Goal: Obtain resource: Obtain resource

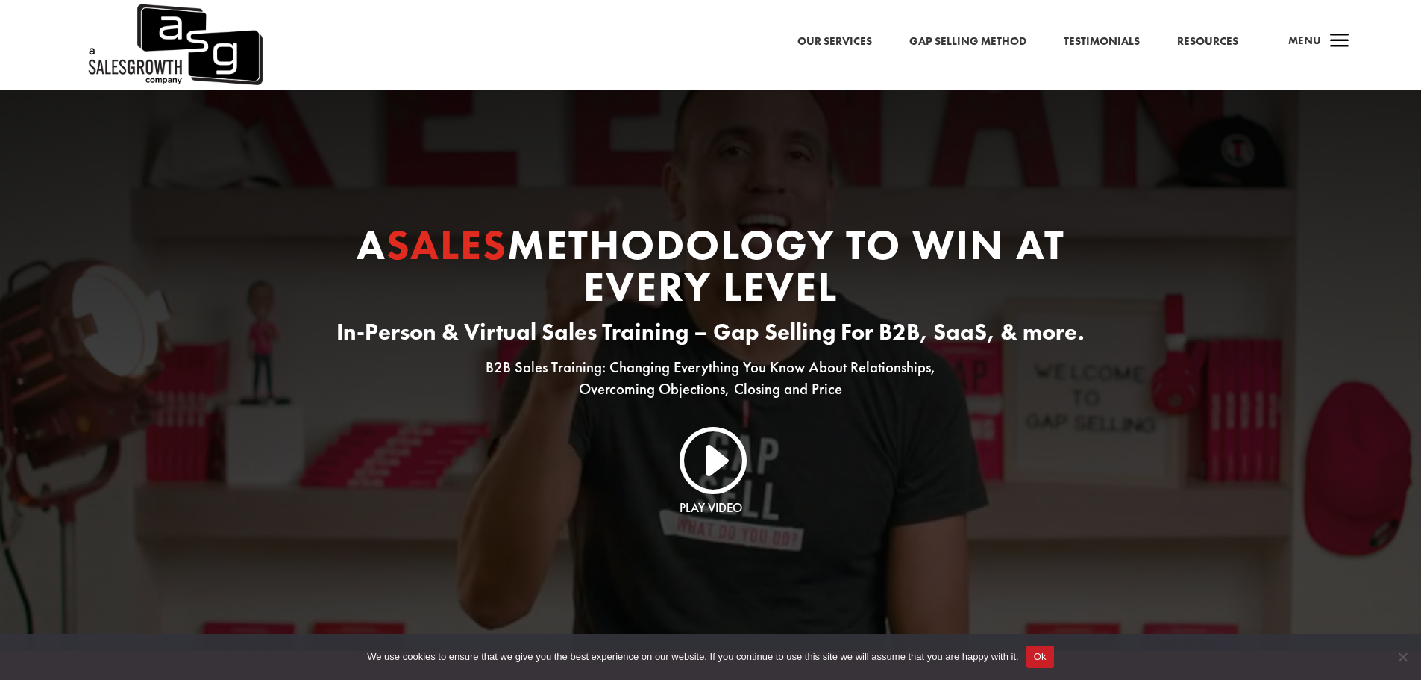
click at [1201, 42] on link "Resources" at bounding box center [1207, 41] width 61 height 19
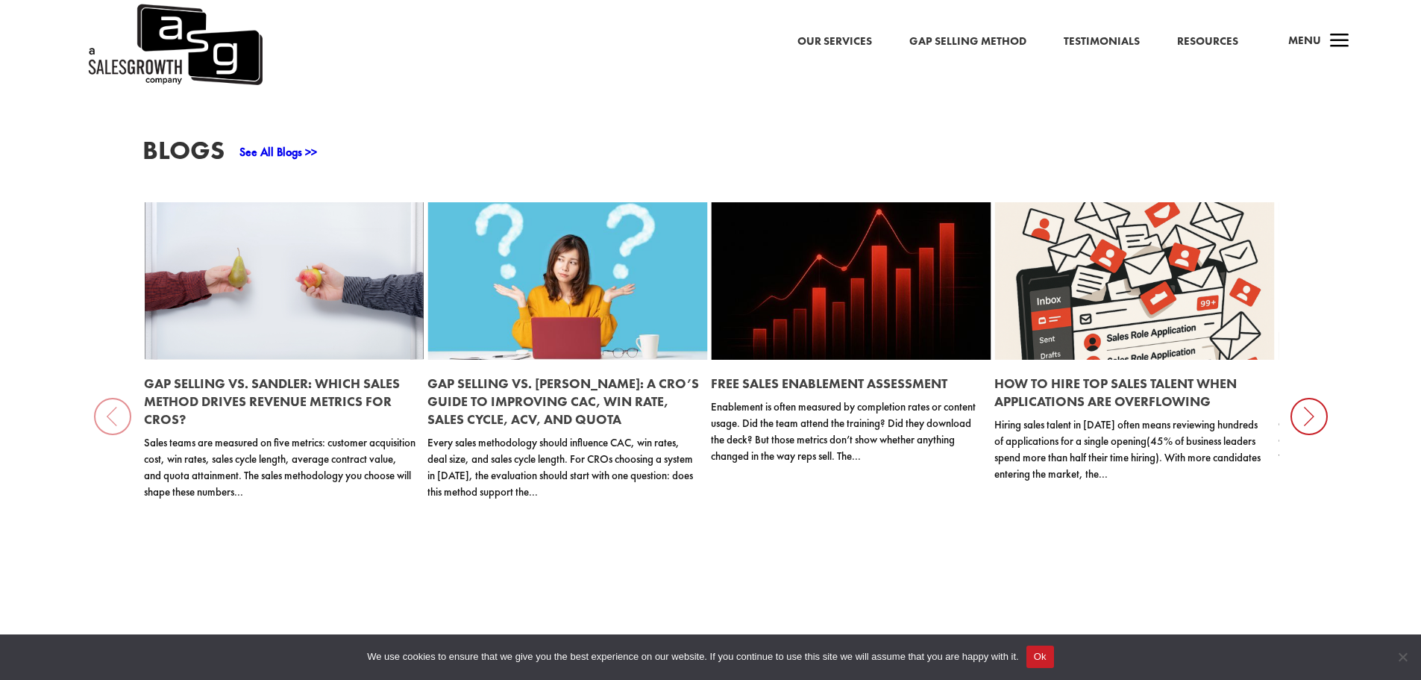
scroll to position [1732, 0]
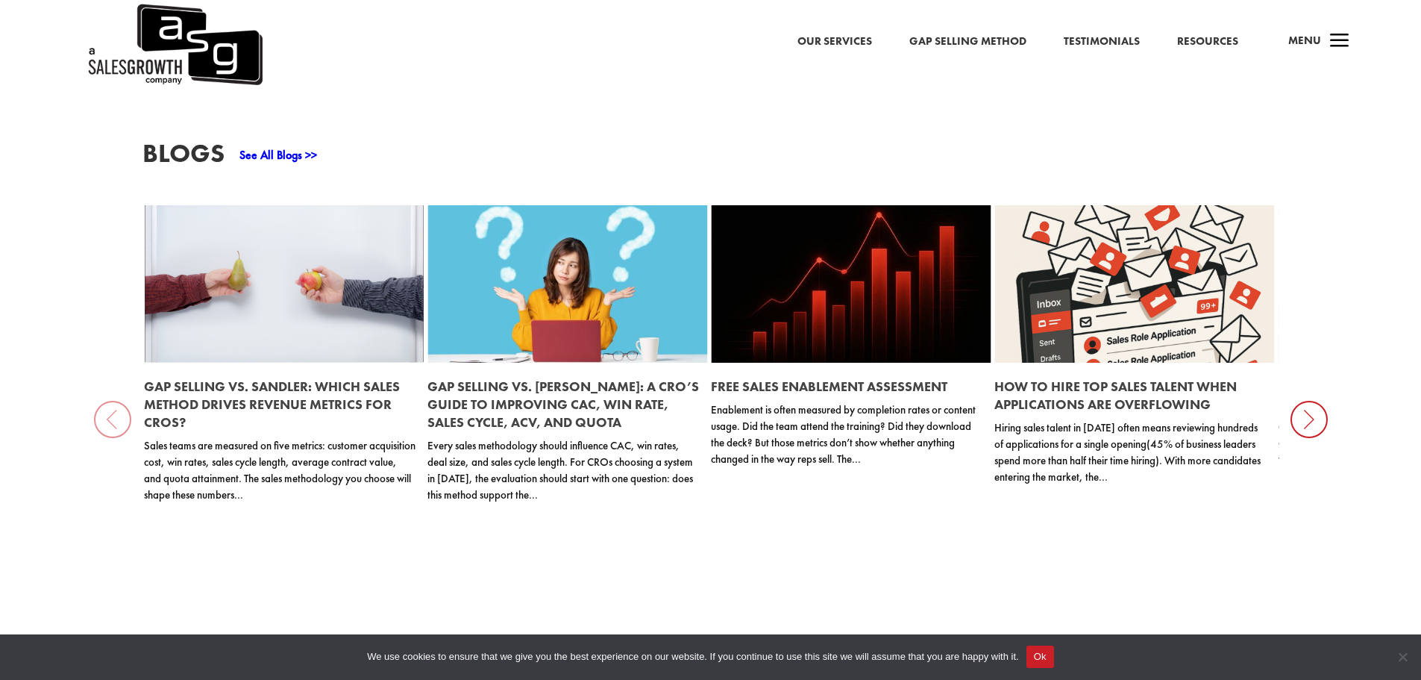
click at [1312, 414] on icon at bounding box center [1309, 419] width 37 height 37
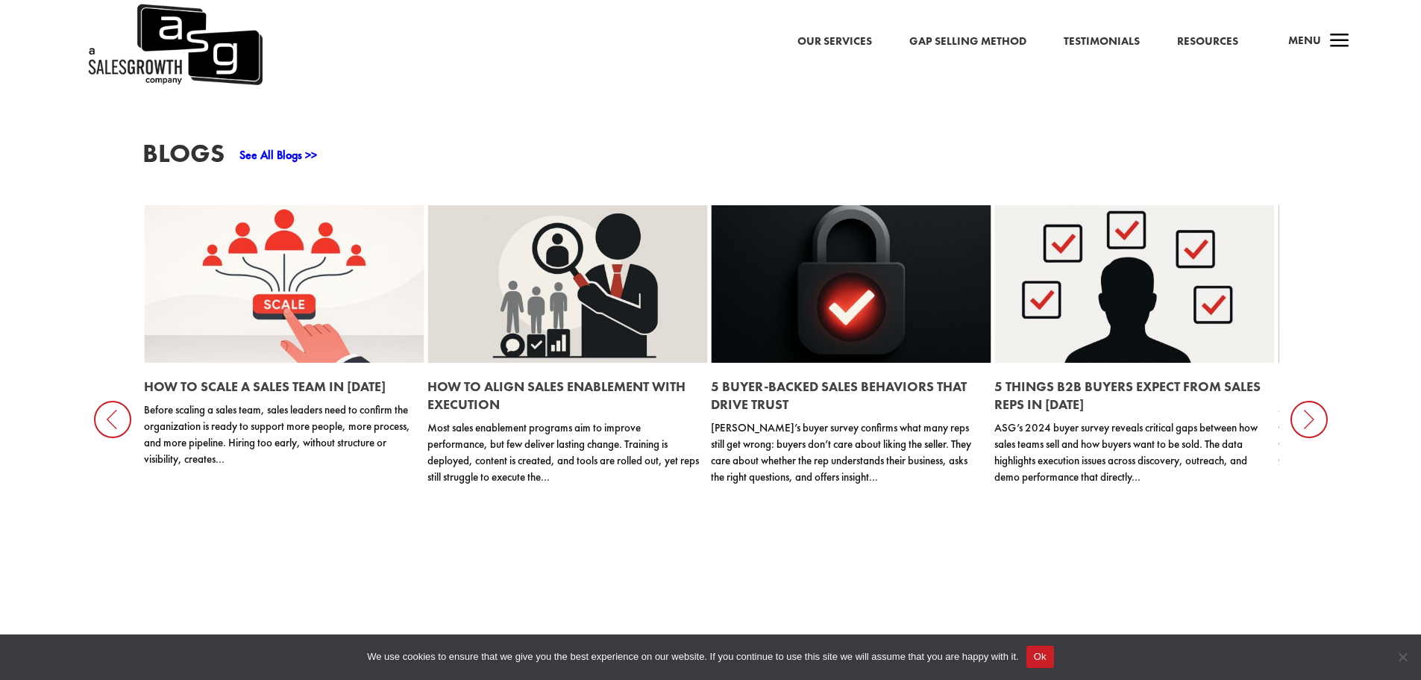
click at [1312, 414] on icon at bounding box center [1309, 419] width 37 height 37
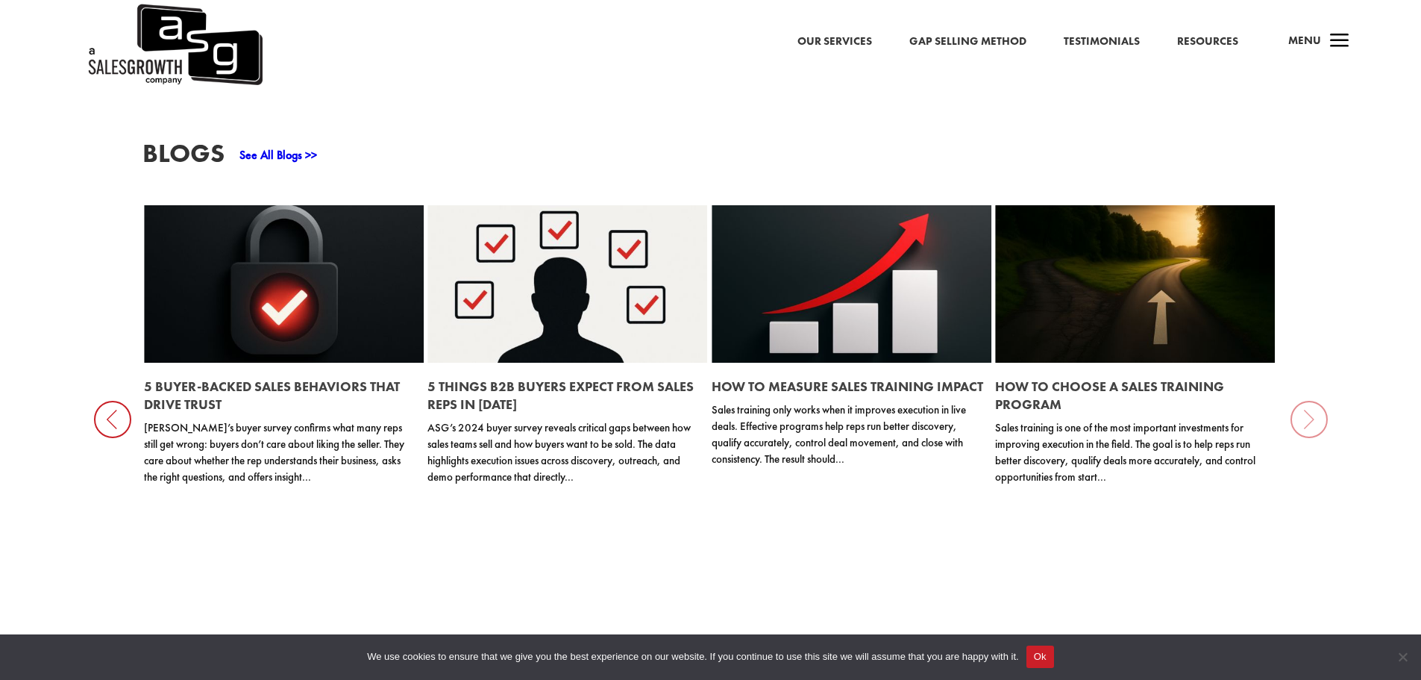
click at [1312, 414] on div "Blogs See All Blogs >> Gap Selling vs. Sandler: Which Sales Method Drives Reven…" at bounding box center [710, 386] width 1421 height 635
click at [1310, 43] on span "Menu" at bounding box center [1305, 40] width 33 height 15
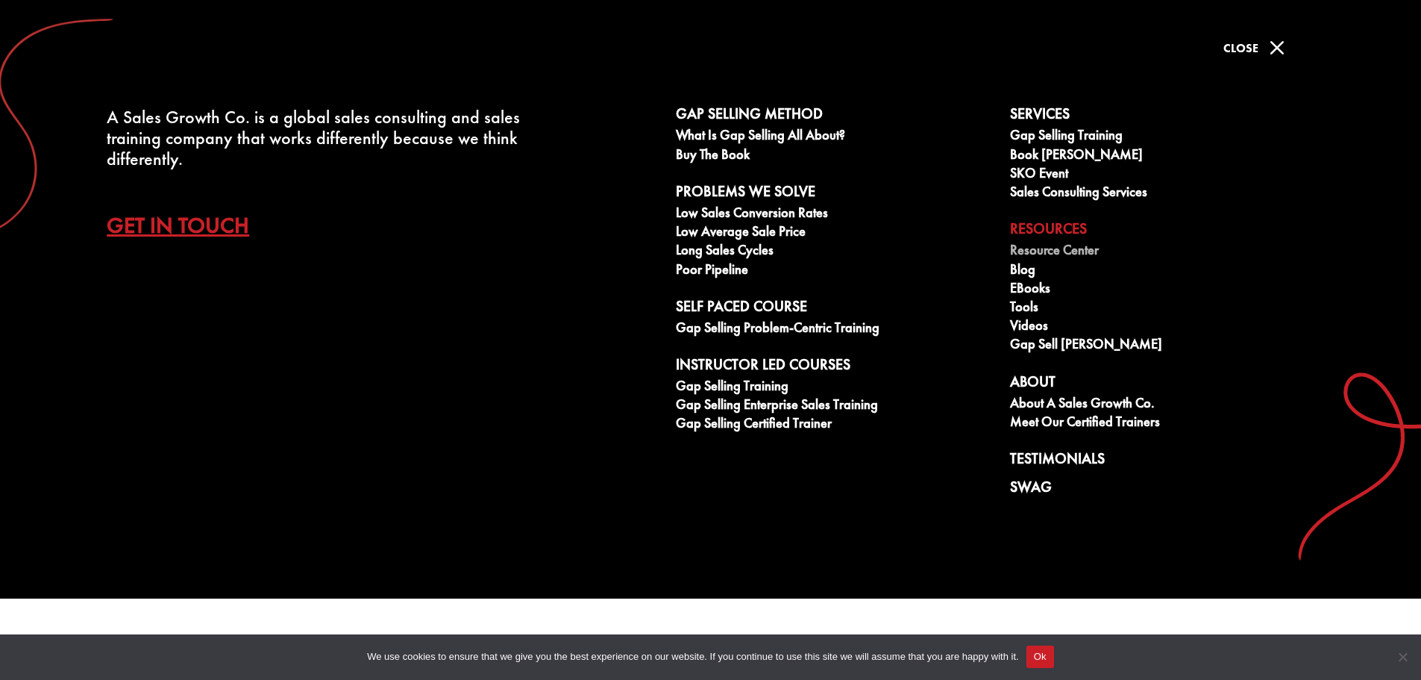
click at [1043, 248] on link "Resource Center" at bounding box center [1169, 251] width 318 height 19
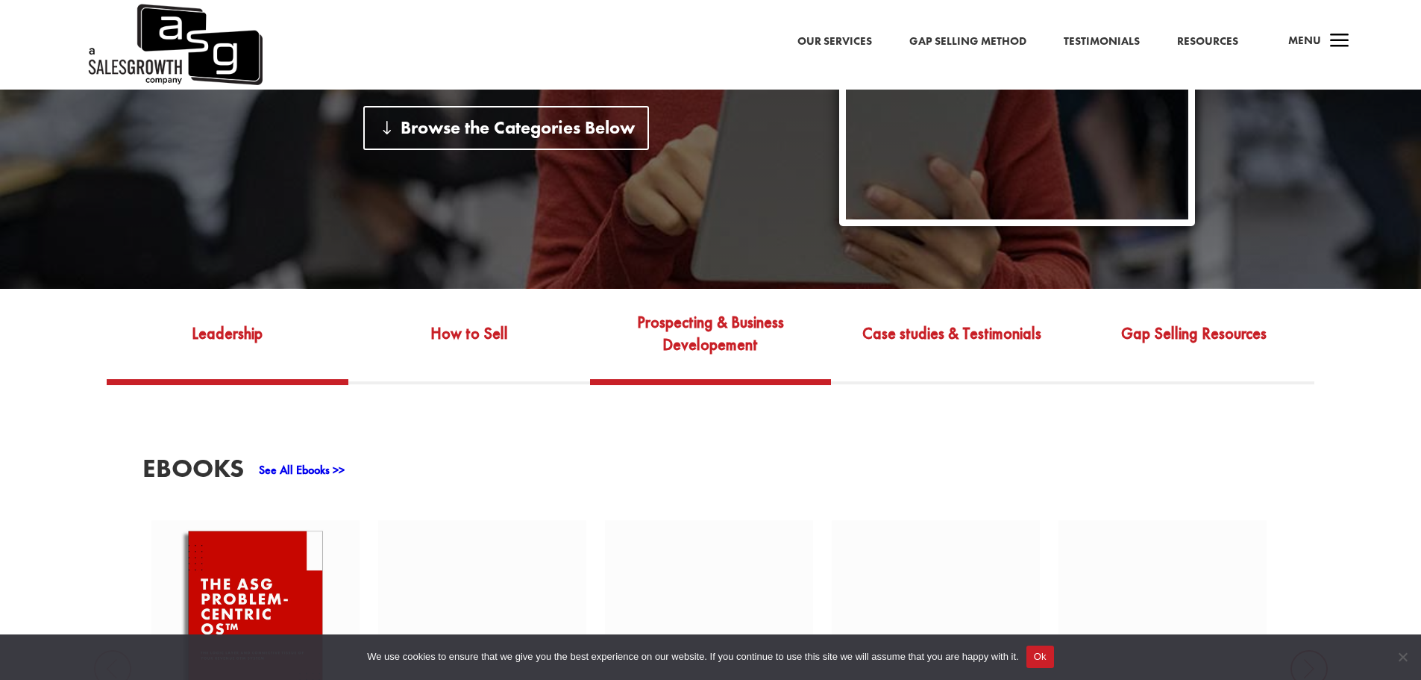
scroll to position [559, 0]
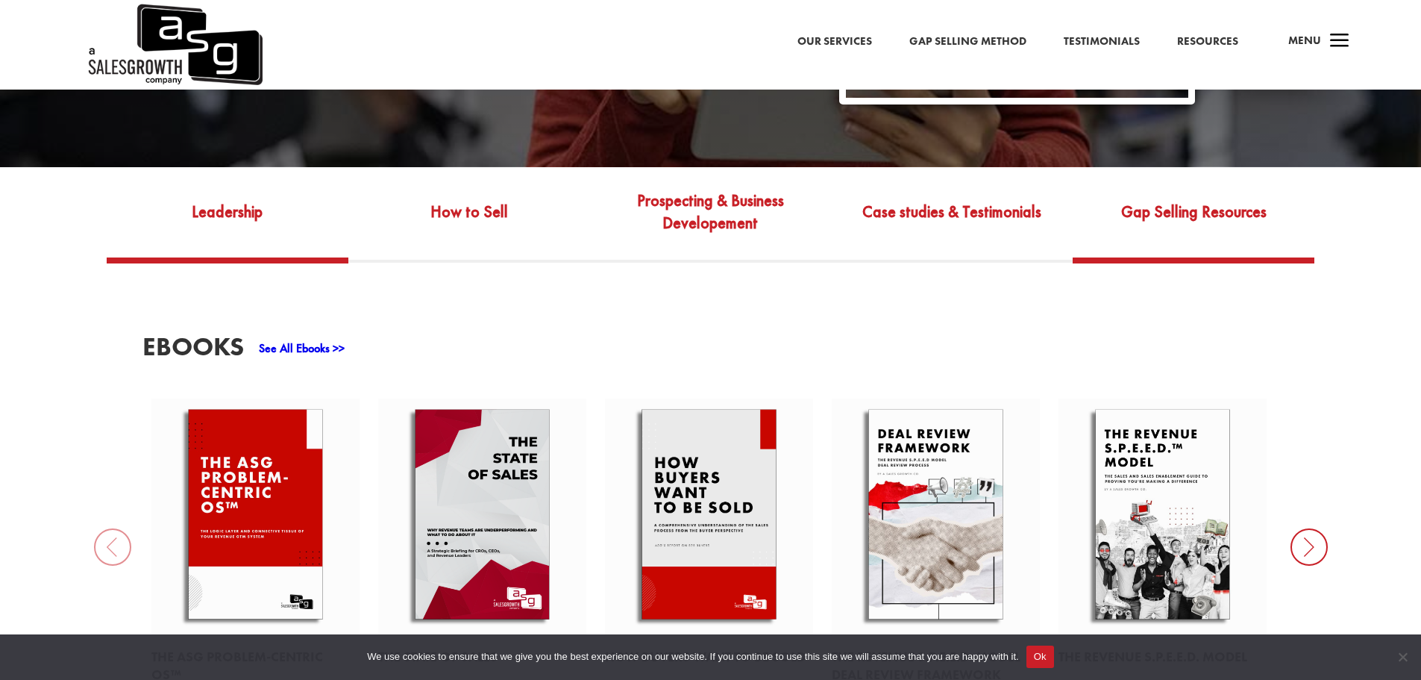
click at [1198, 187] on link "Gap Selling Resources" at bounding box center [1194, 222] width 242 height 70
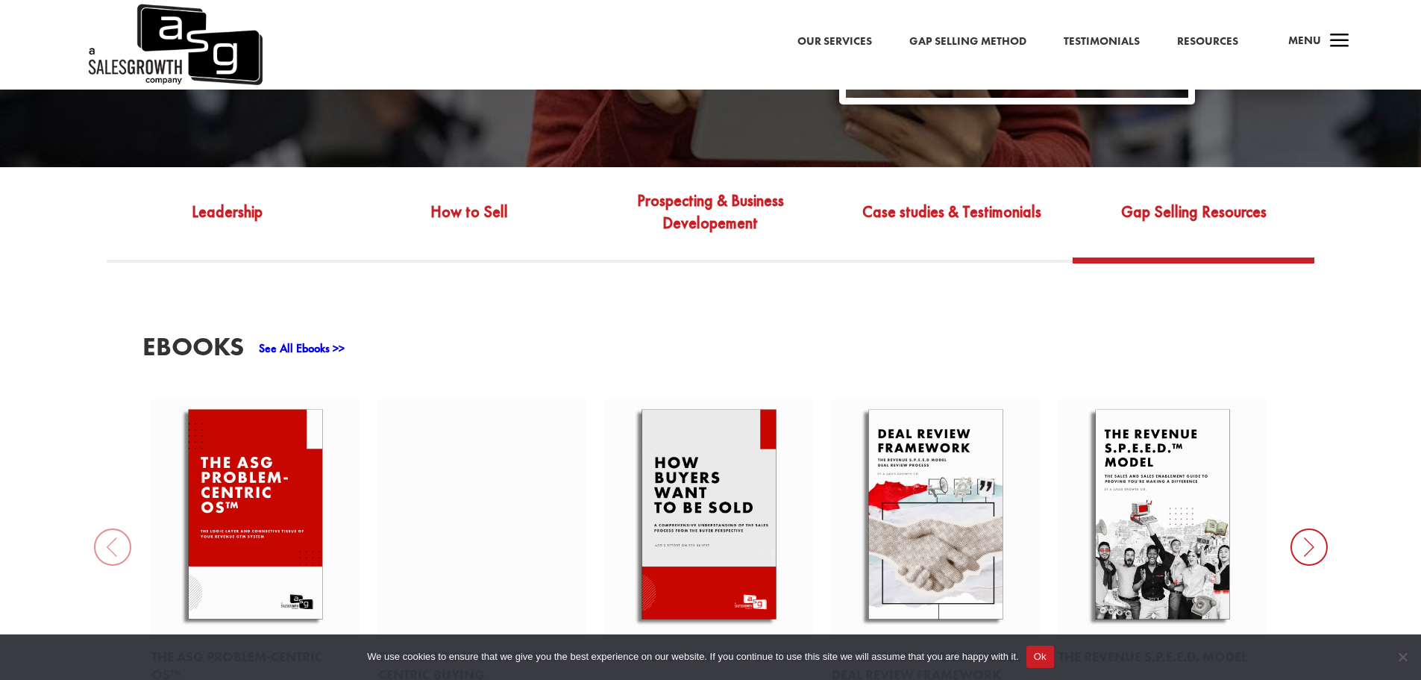
scroll to position [568, 0]
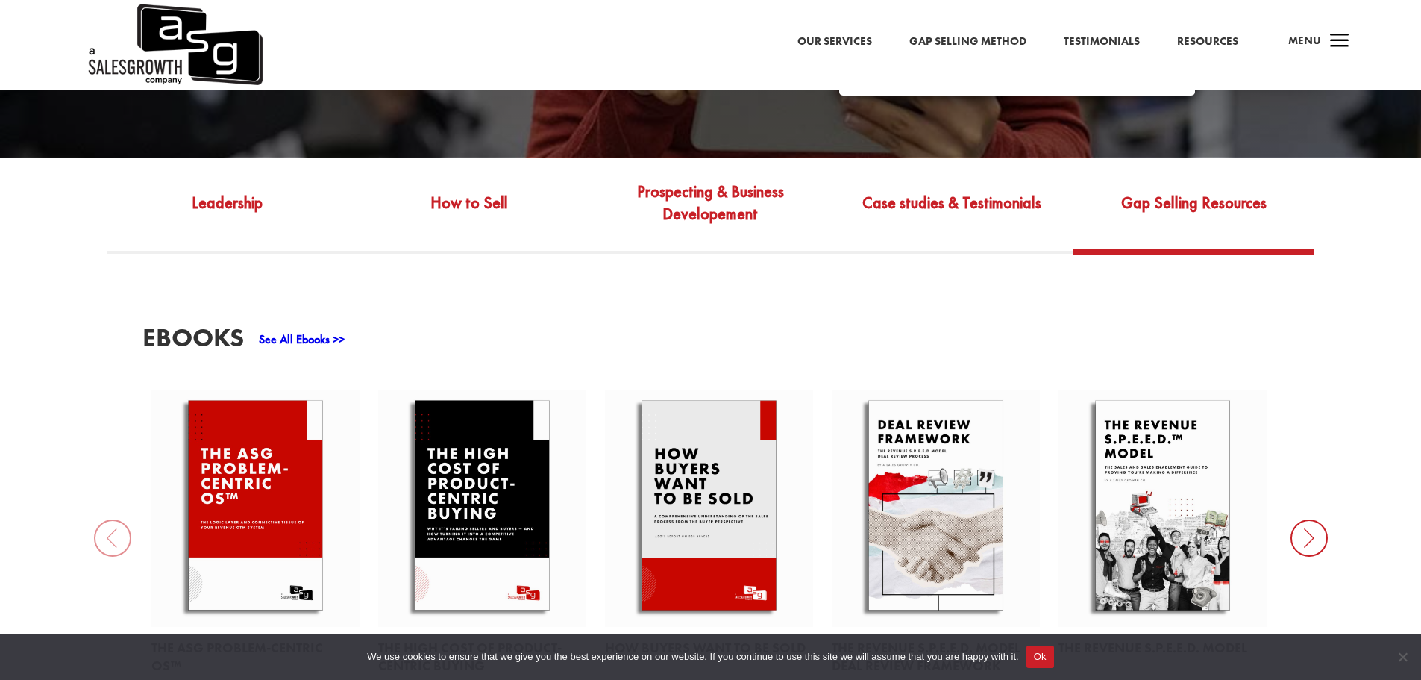
click at [1338, 47] on span "a" at bounding box center [1340, 42] width 30 height 30
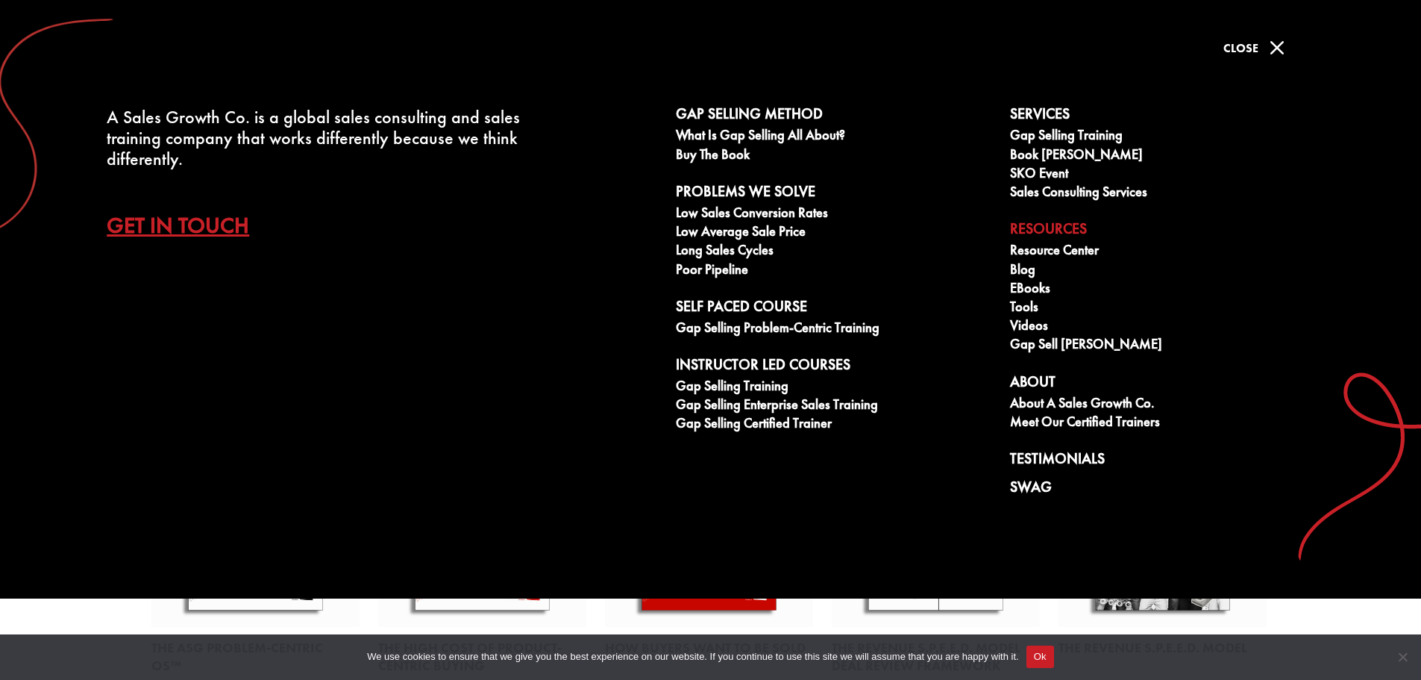
click at [1237, 39] on h4 "Close" at bounding box center [1241, 52] width 35 height 39
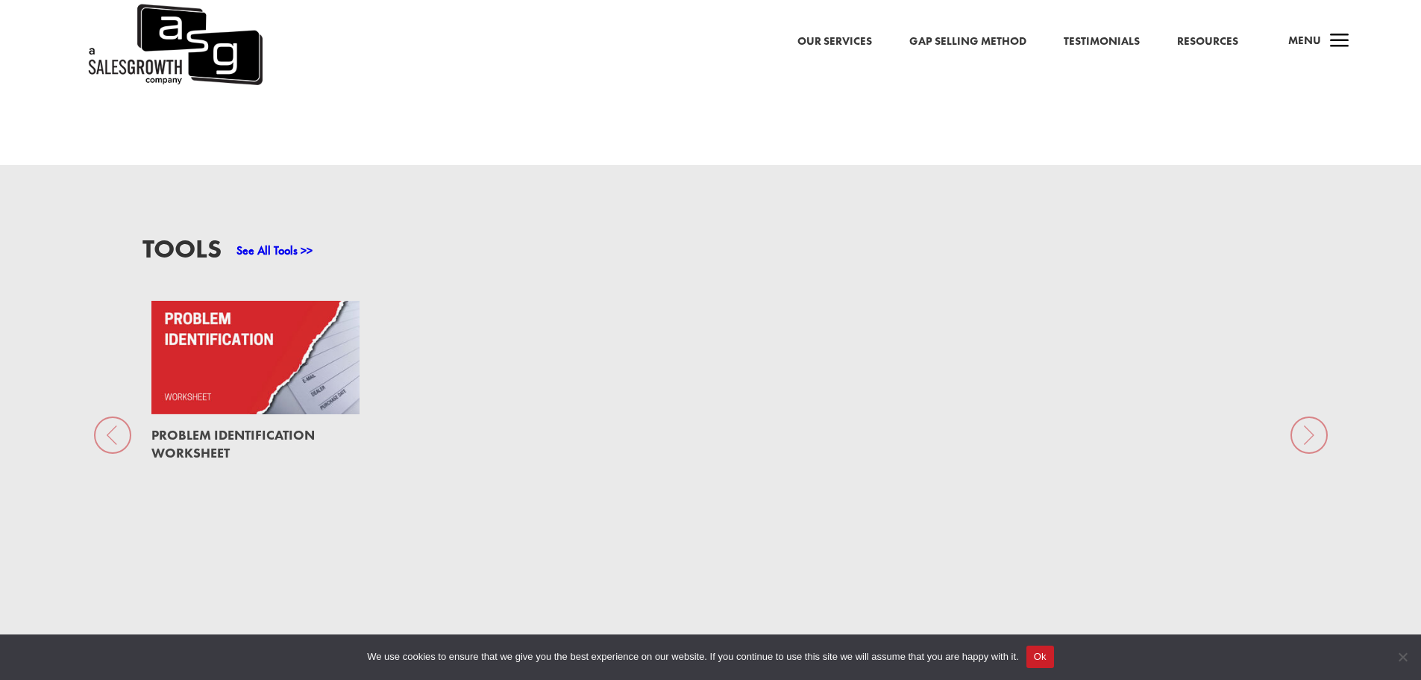
scroll to position [1176, 0]
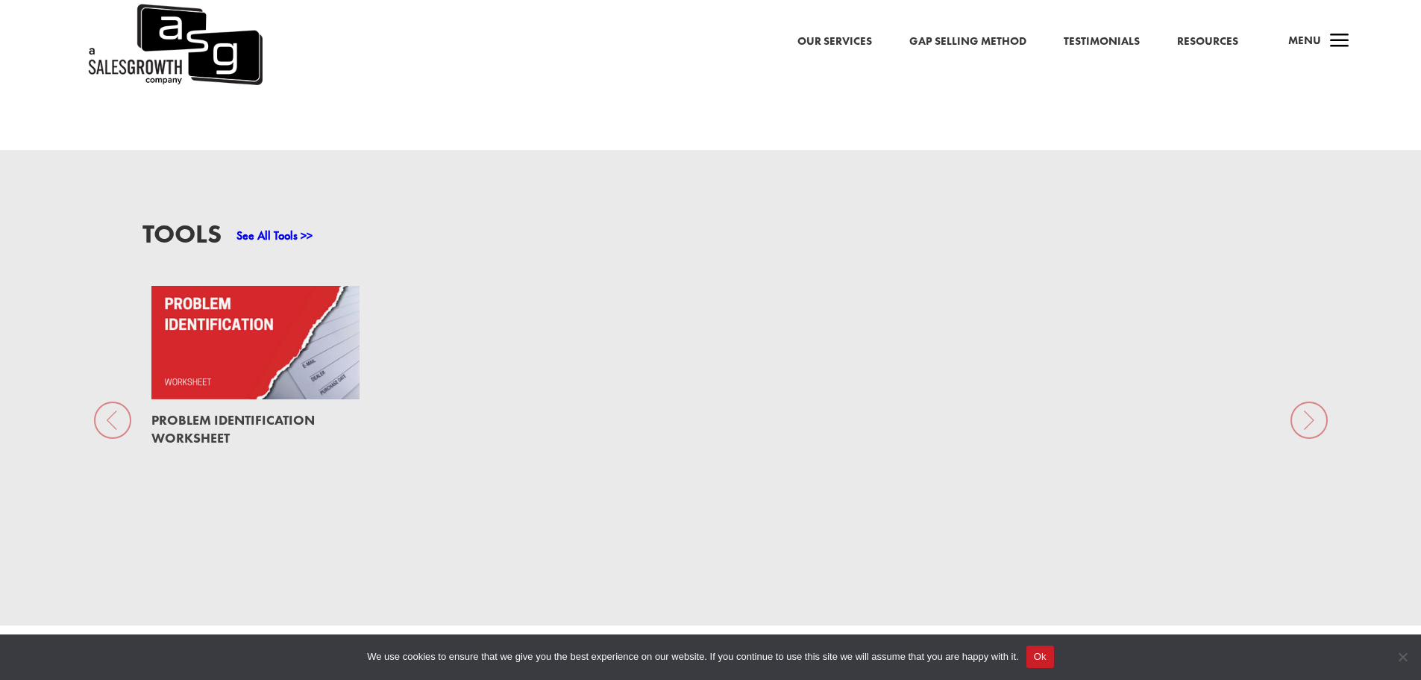
click at [120, 399] on div "Tools See All Tools >> Problem Identification Worksheet" at bounding box center [710, 387] width 1421 height 475
click at [353, 355] on link at bounding box center [255, 342] width 208 height 113
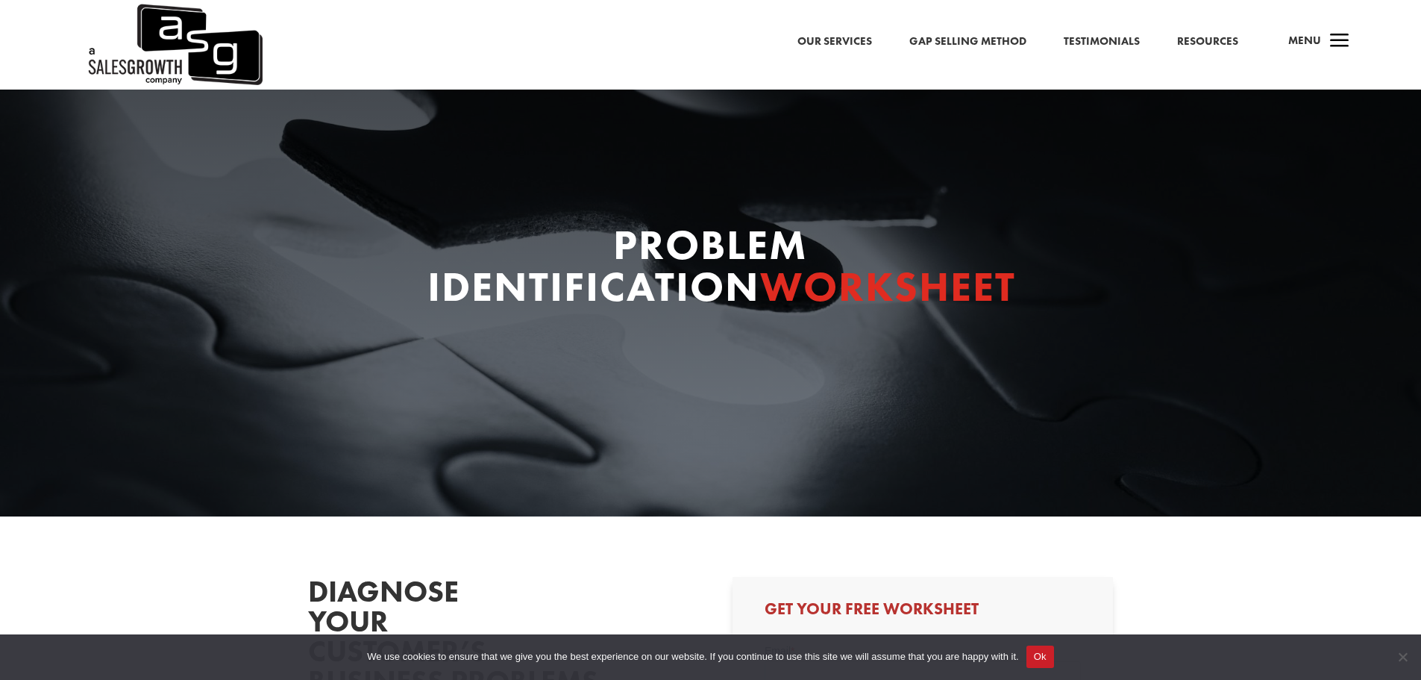
click at [1050, 652] on button "Ok" at bounding box center [1041, 656] width 28 height 22
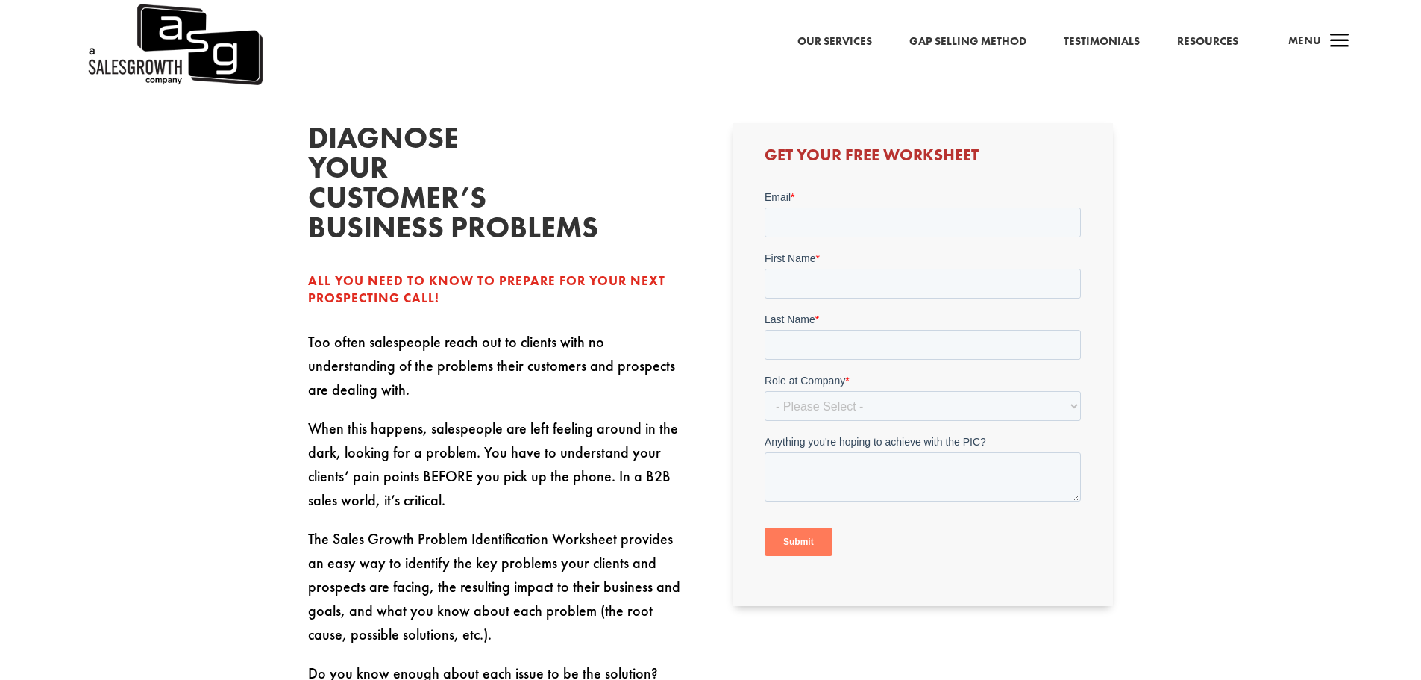
scroll to position [454, 0]
